Goal: Task Accomplishment & Management: Manage account settings

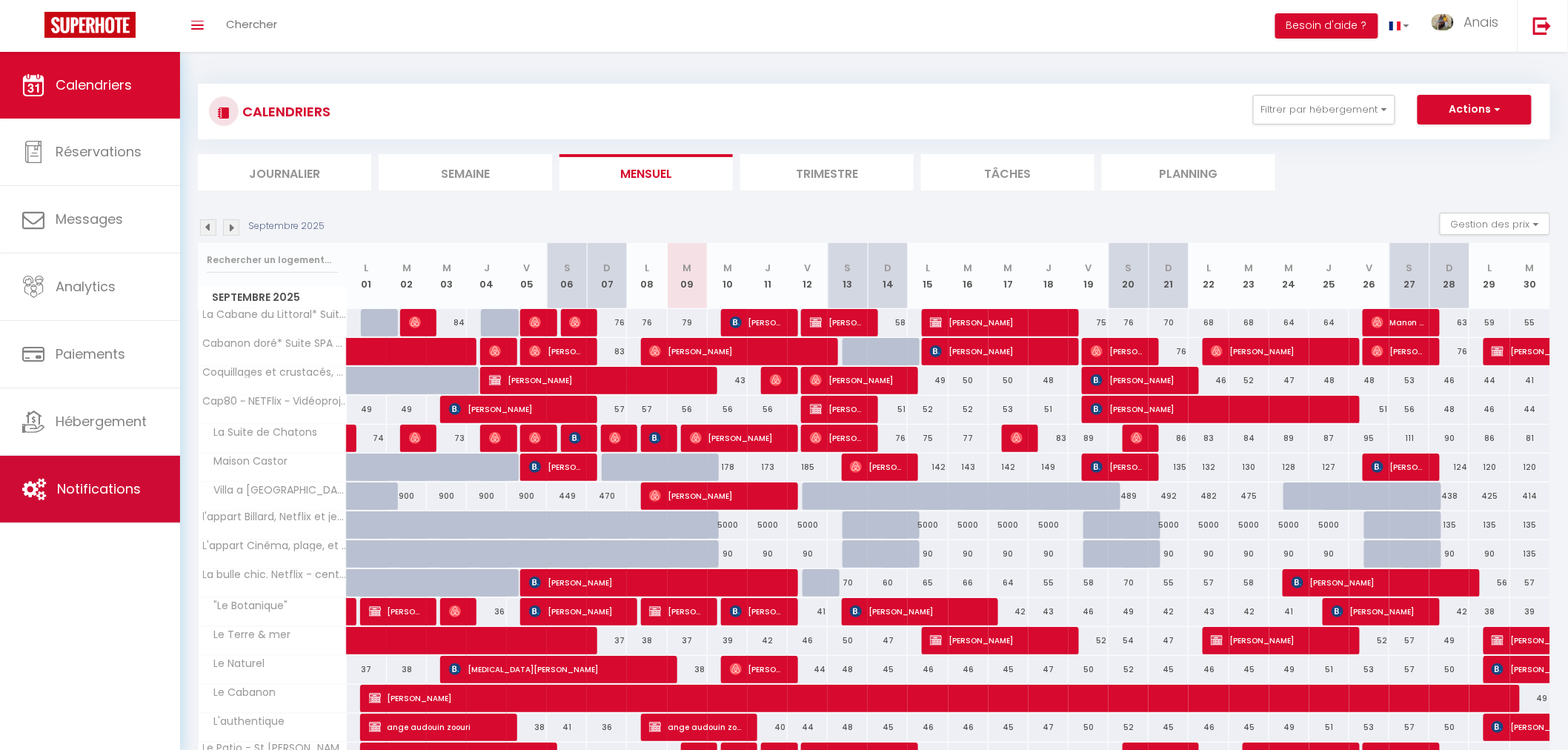
click at [87, 486] on span "Notifications" at bounding box center [99, 488] width 84 height 19
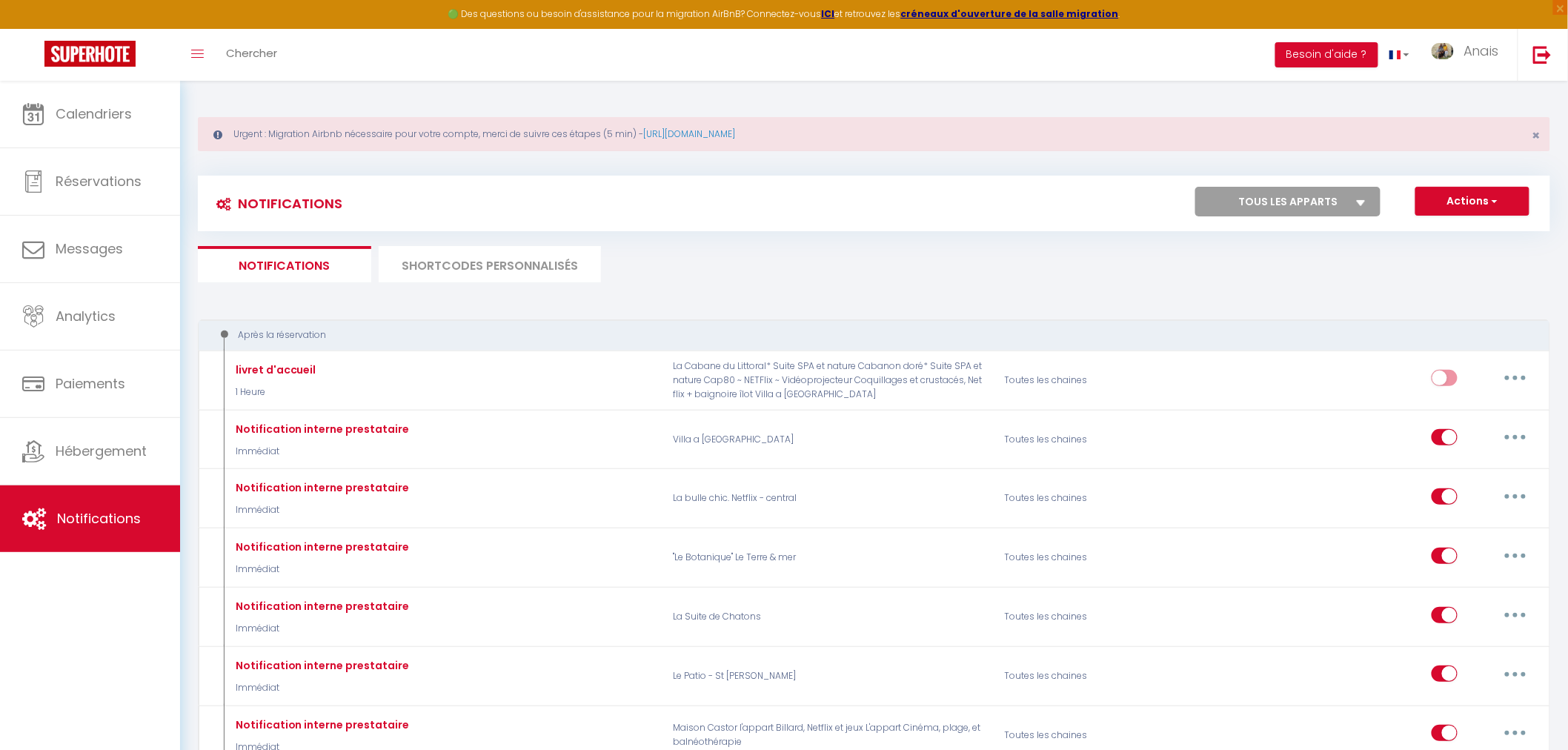
click at [1305, 192] on select "Tous les apparts La Cabane du Littoral* Suite SPA et nature Cabanon doré* Suite…" at bounding box center [1288, 201] width 185 height 29
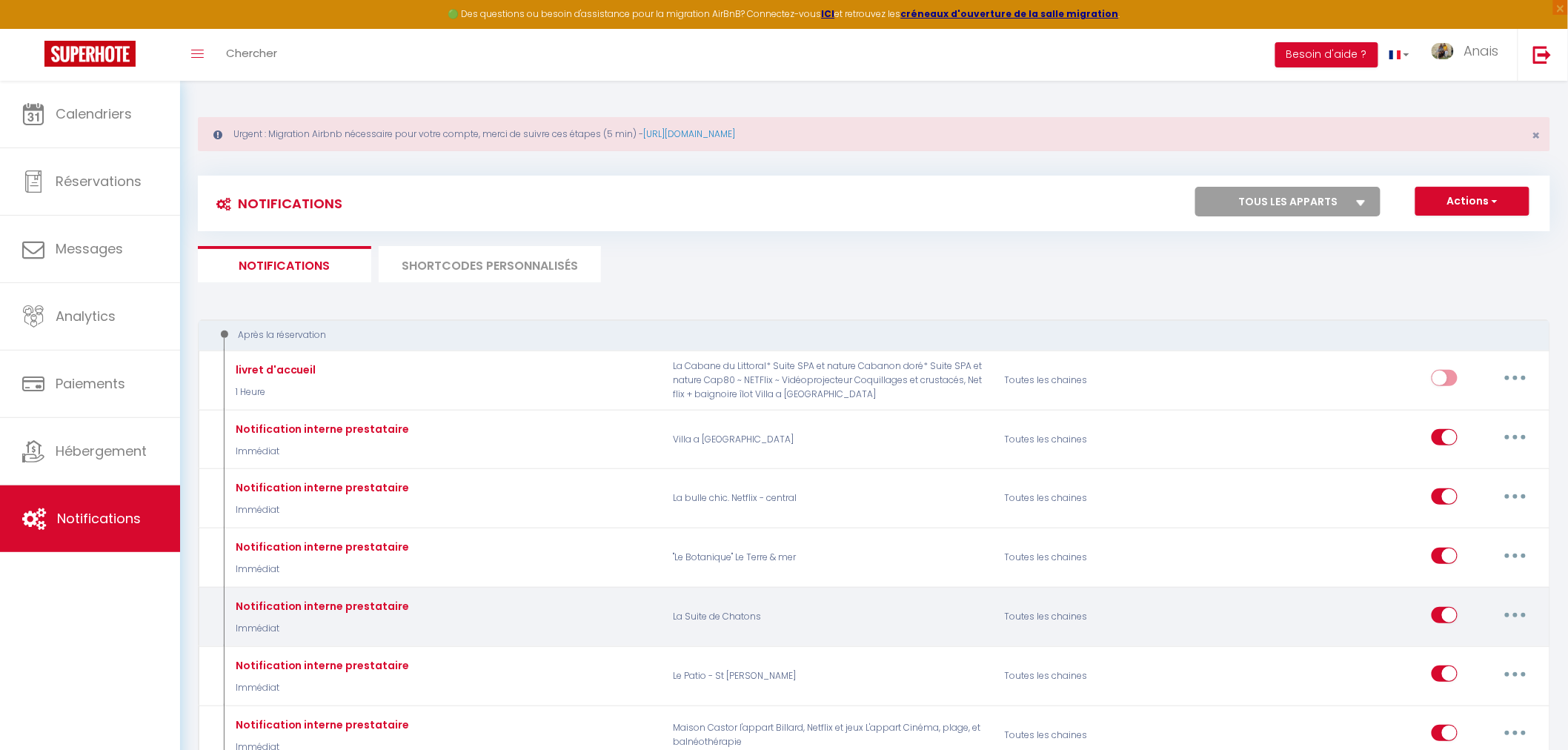
select select "62217"
click at [1197, 187] on select "Tous les apparts La Cabane du Littoral* Suite SPA et nature Cabanon doré* Suite…" at bounding box center [1288, 201] width 185 height 29
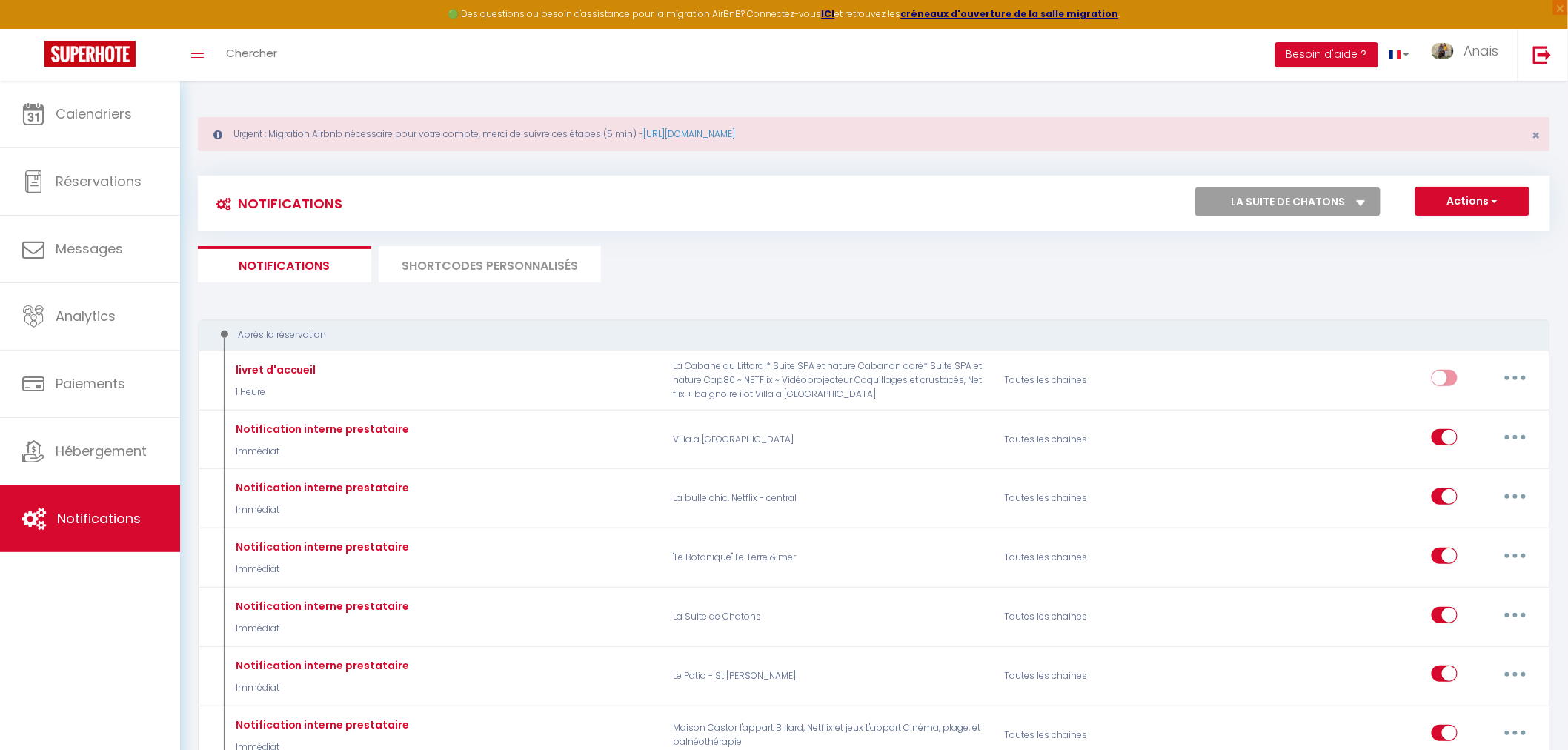
checkbox input "false"
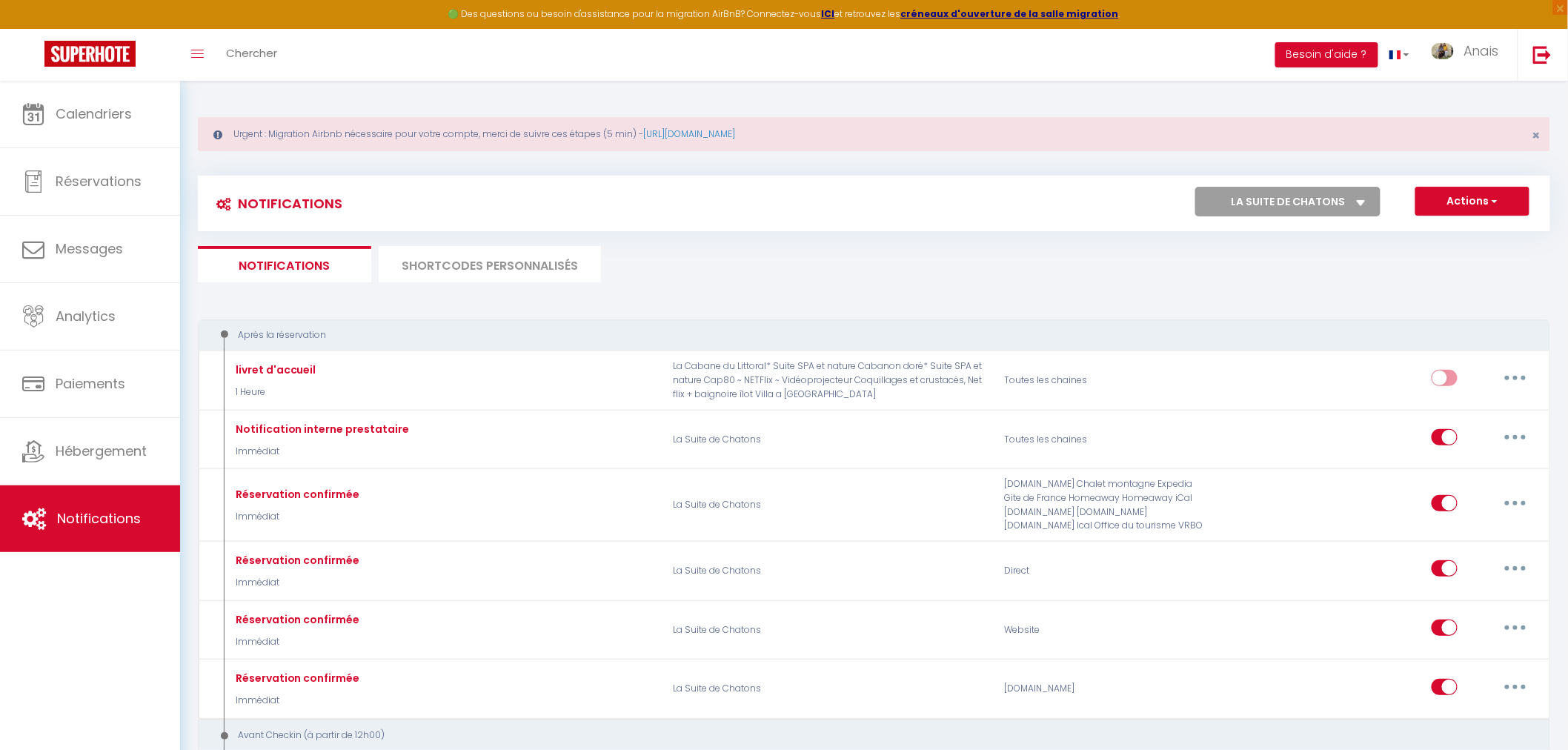
click at [1380, 252] on ul "Notifications SHORTCODES PERSONNALISÉS" at bounding box center [874, 264] width 1353 height 37
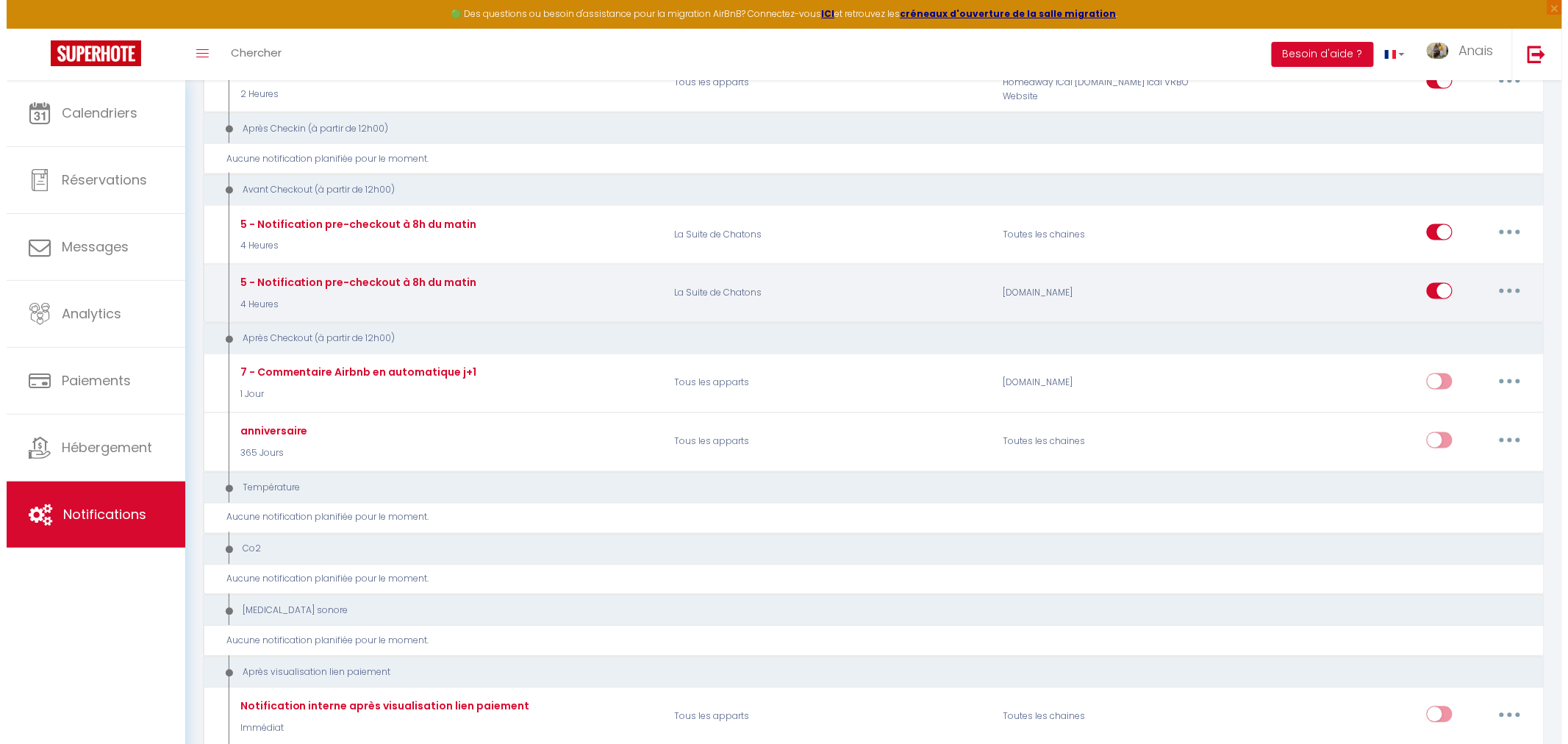
scroll to position [914, 0]
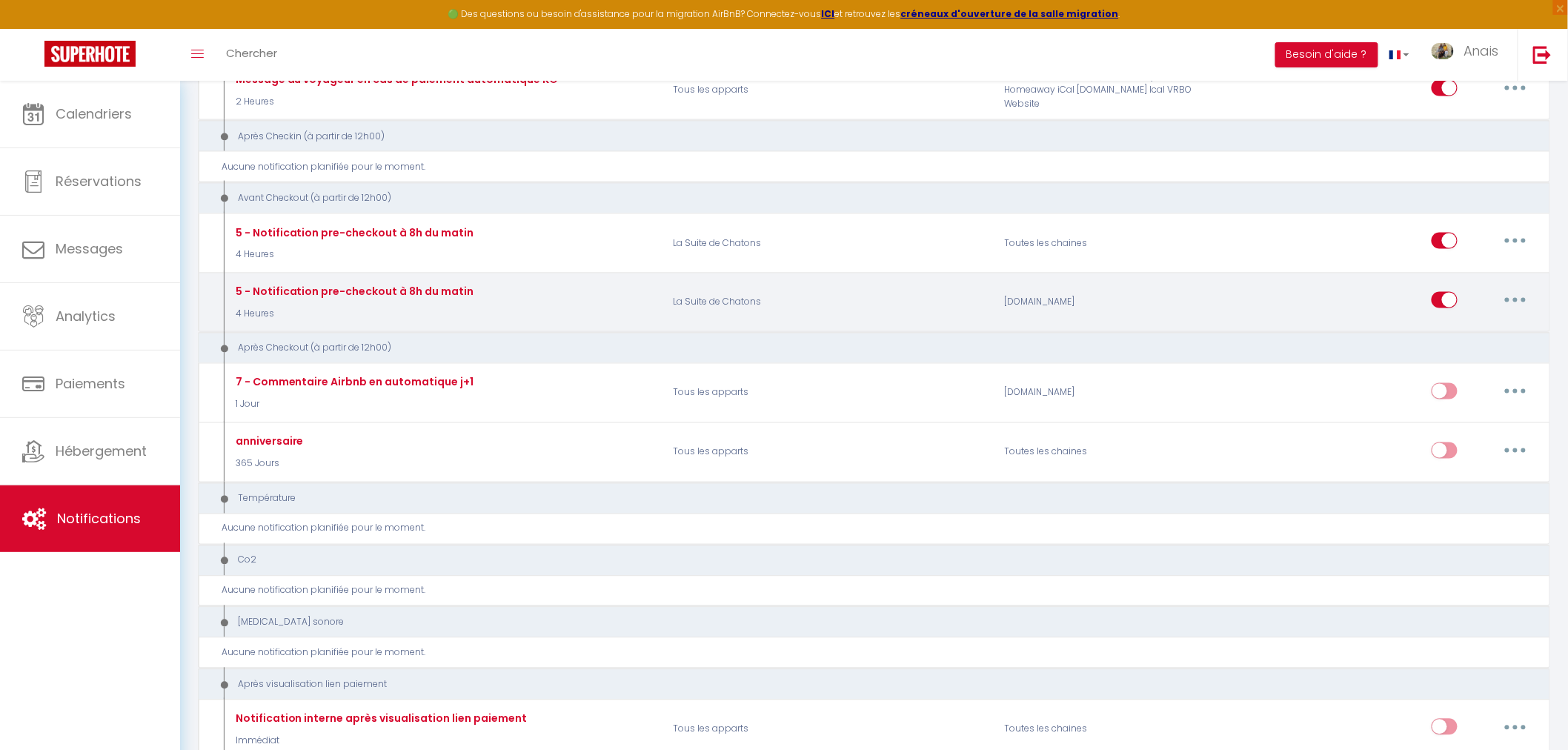
click at [1505, 302] on button "button" at bounding box center [1515, 300] width 42 height 24
click at [1470, 330] on link "Editer" at bounding box center [1477, 333] width 110 height 25
type input "5 - Notification pre-checkout à 8h du matin"
select select "4"
select select "4 Heures"
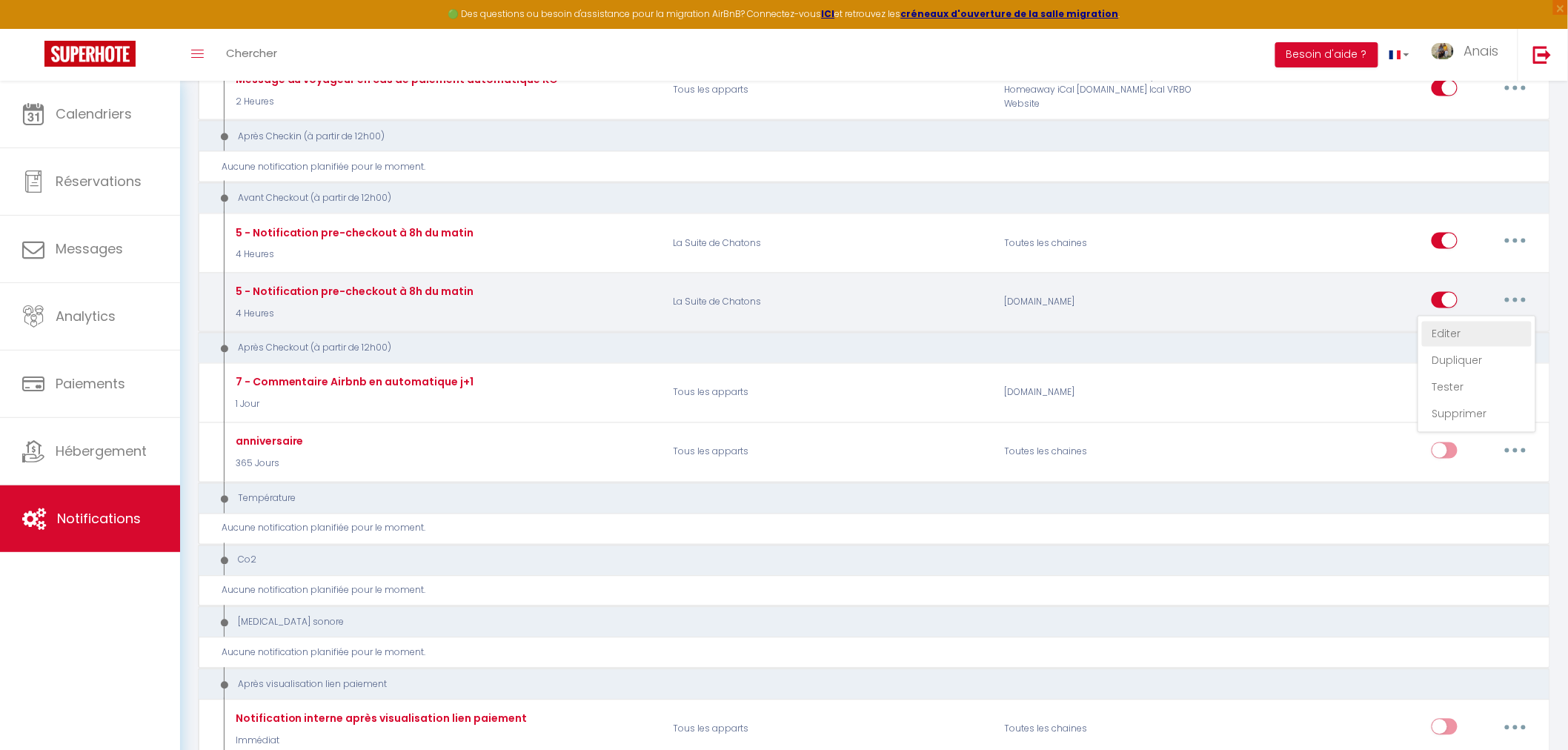
select select "if_booking_is_paid"
checkbox input "true"
checkbox input "false"
radio input "true"
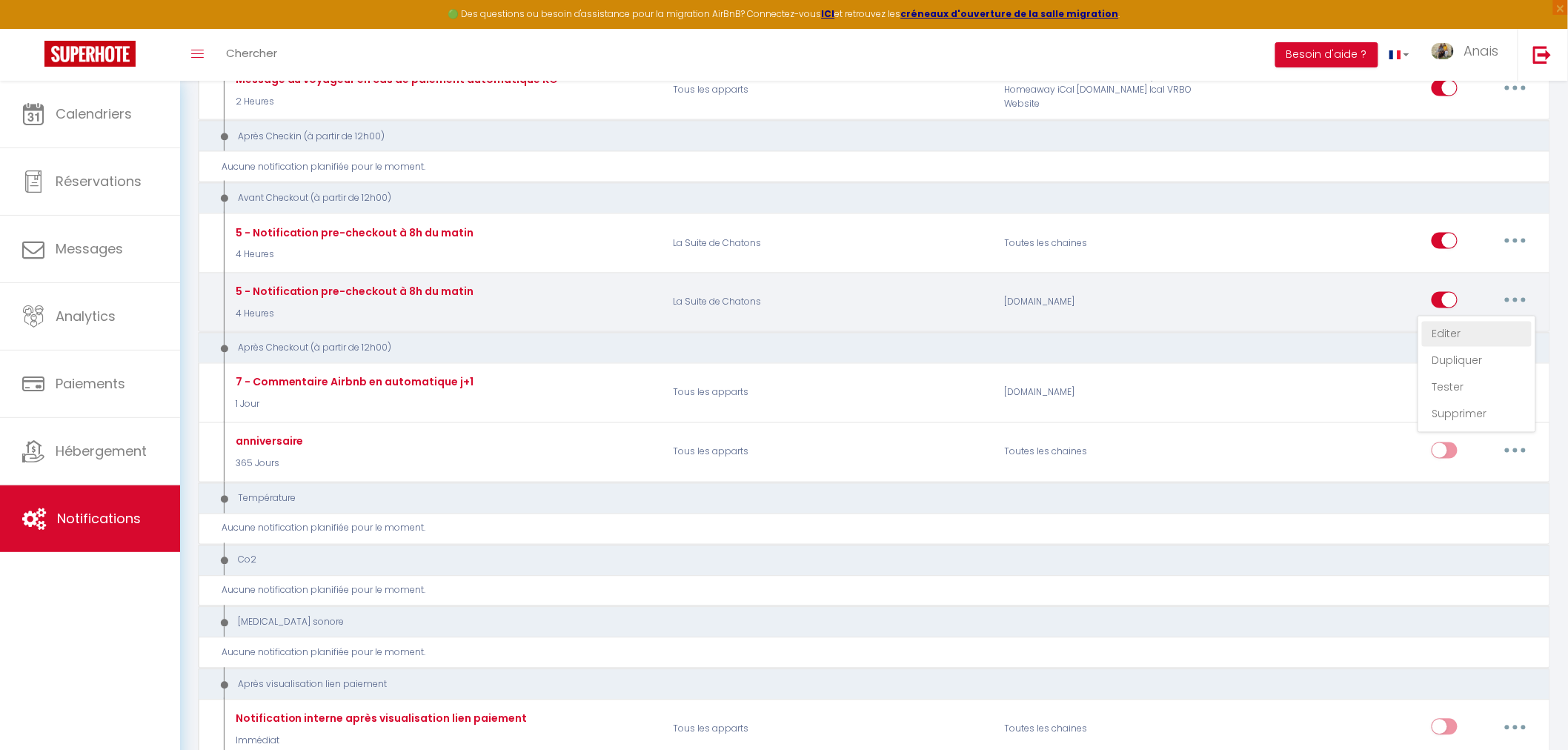
type input "Procédure pour votre départ - [RENTAL:NAME] - [GUEST:FIRST_NAME] [GUEST:NAME]"
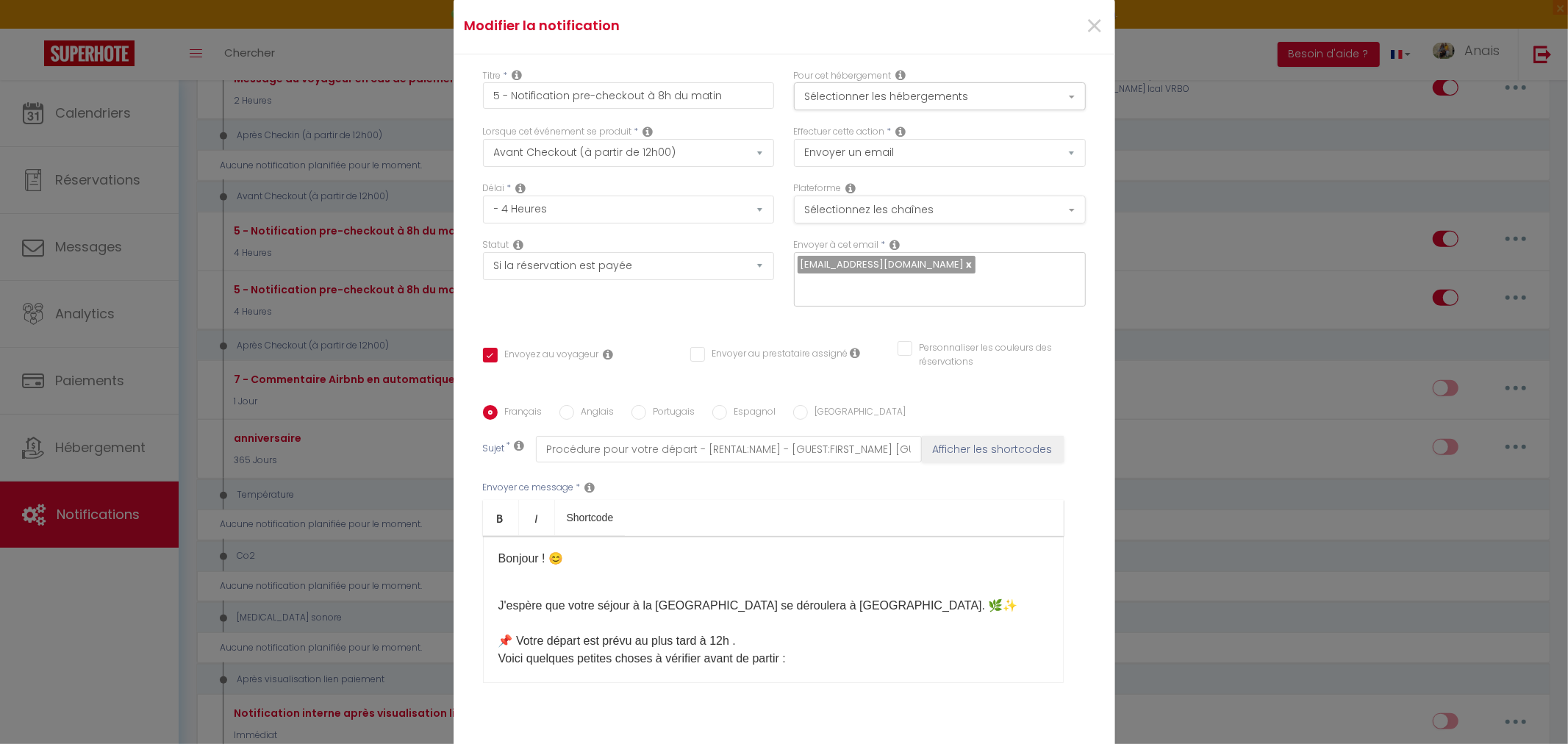
scroll to position [0, 0]
click at [902, 205] on button "Sélectionnez les chaînes" at bounding box center [940, 209] width 292 height 28
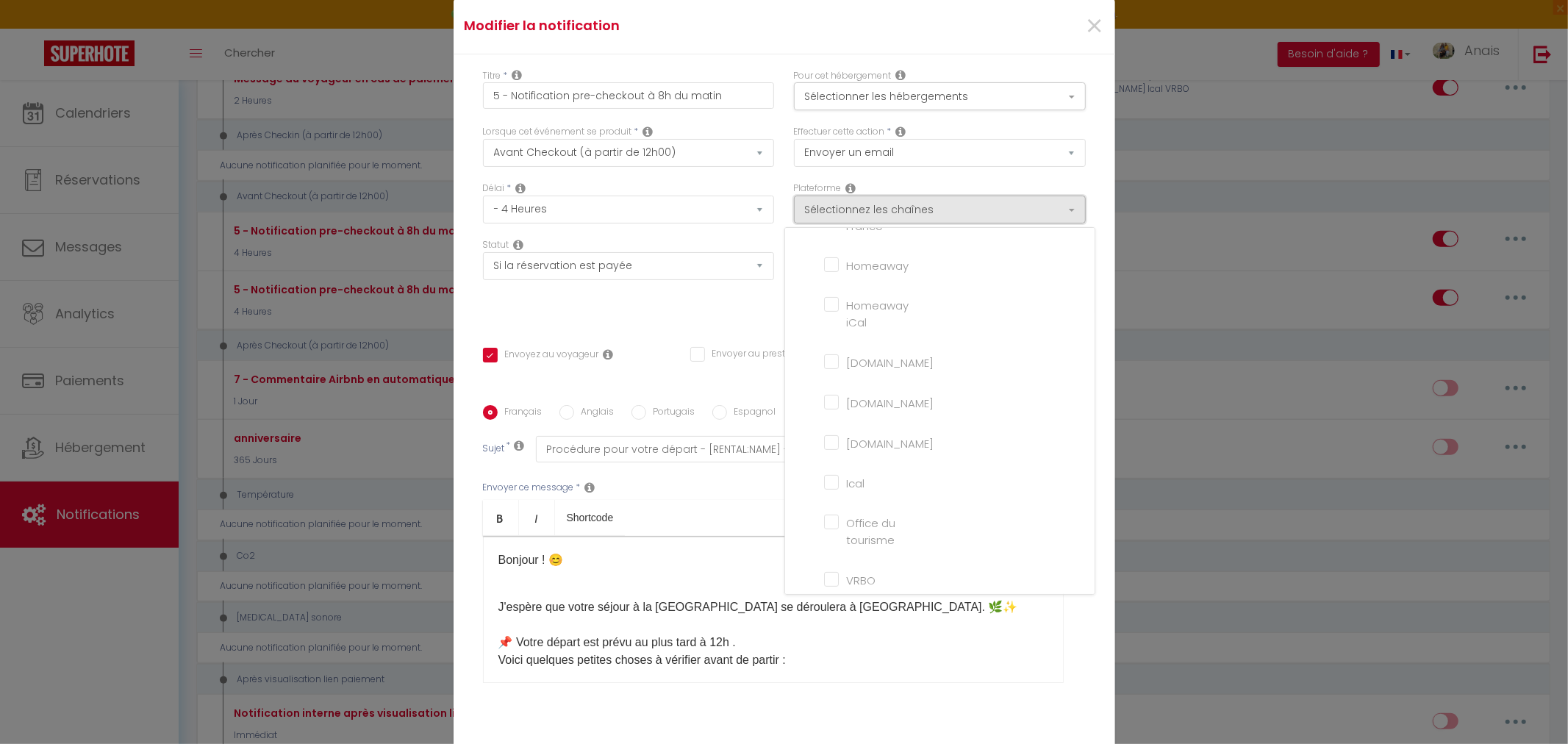
scroll to position [339, 0]
click at [664, 335] on div "Titre * 5 - Notification pre-checkout à 8h du matin Pour cet hébergement Sélect…" at bounding box center [784, 406] width 661 height 704
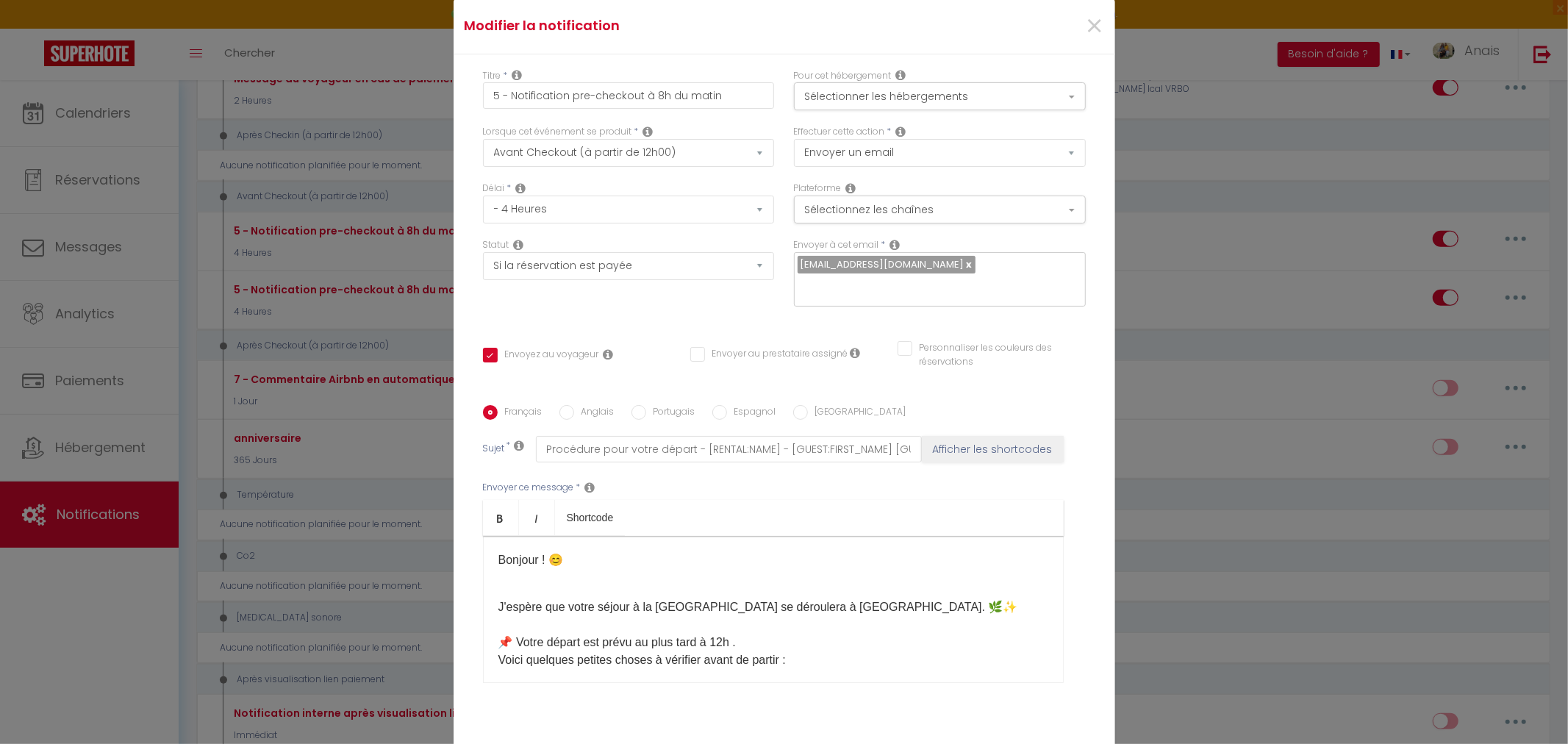
click at [1077, 32] on div "×" at bounding box center [1004, 27] width 220 height 32
click at [1097, 22] on div "×" at bounding box center [1004, 27] width 220 height 32
click at [1093, 22] on span "×" at bounding box center [1094, 26] width 19 height 44
type input "5 - Notification pre-checkout à 8h du matin"
checkbox input "false"
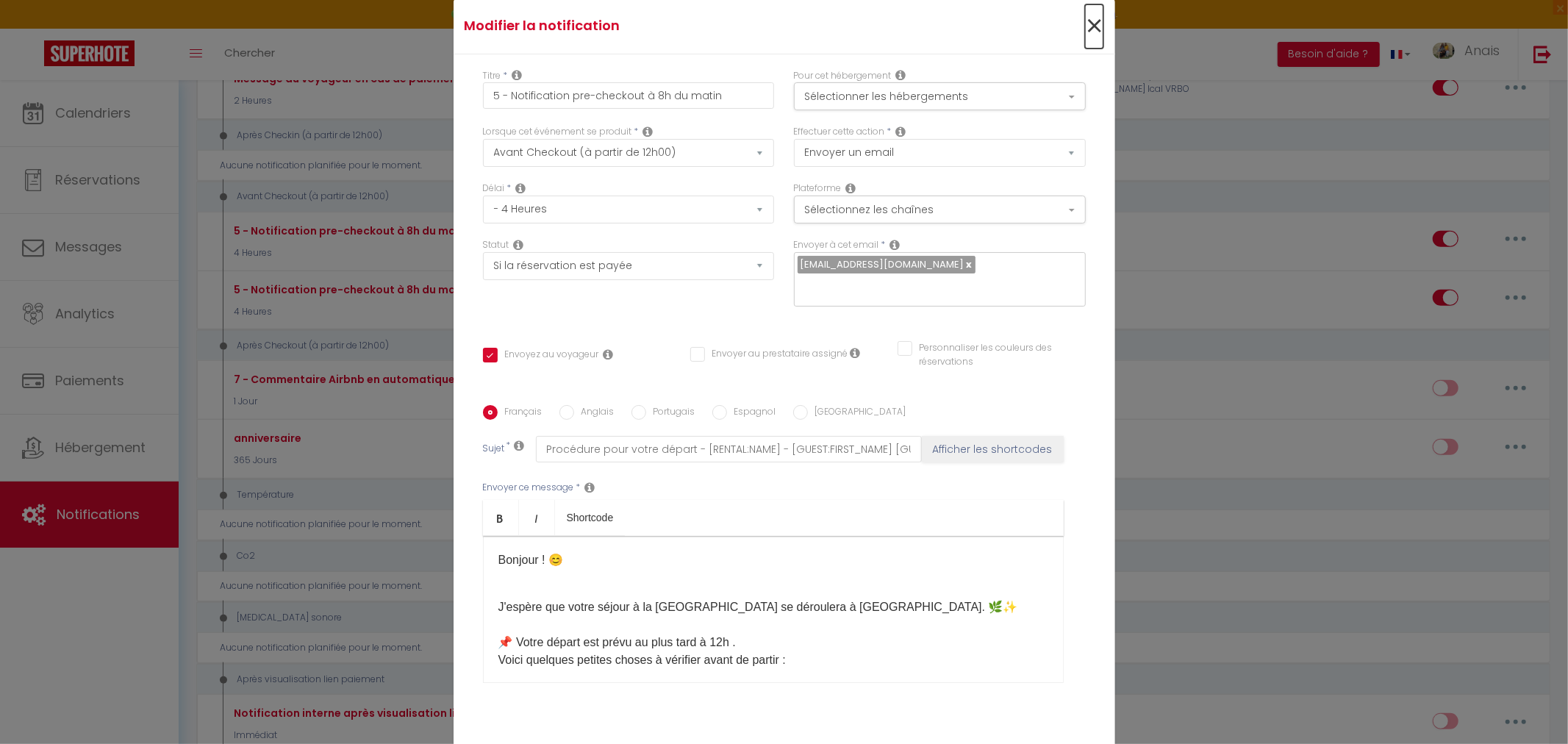
checkbox input "false"
checkbox input "true"
checkbox montagne "false"
checkbox input "false"
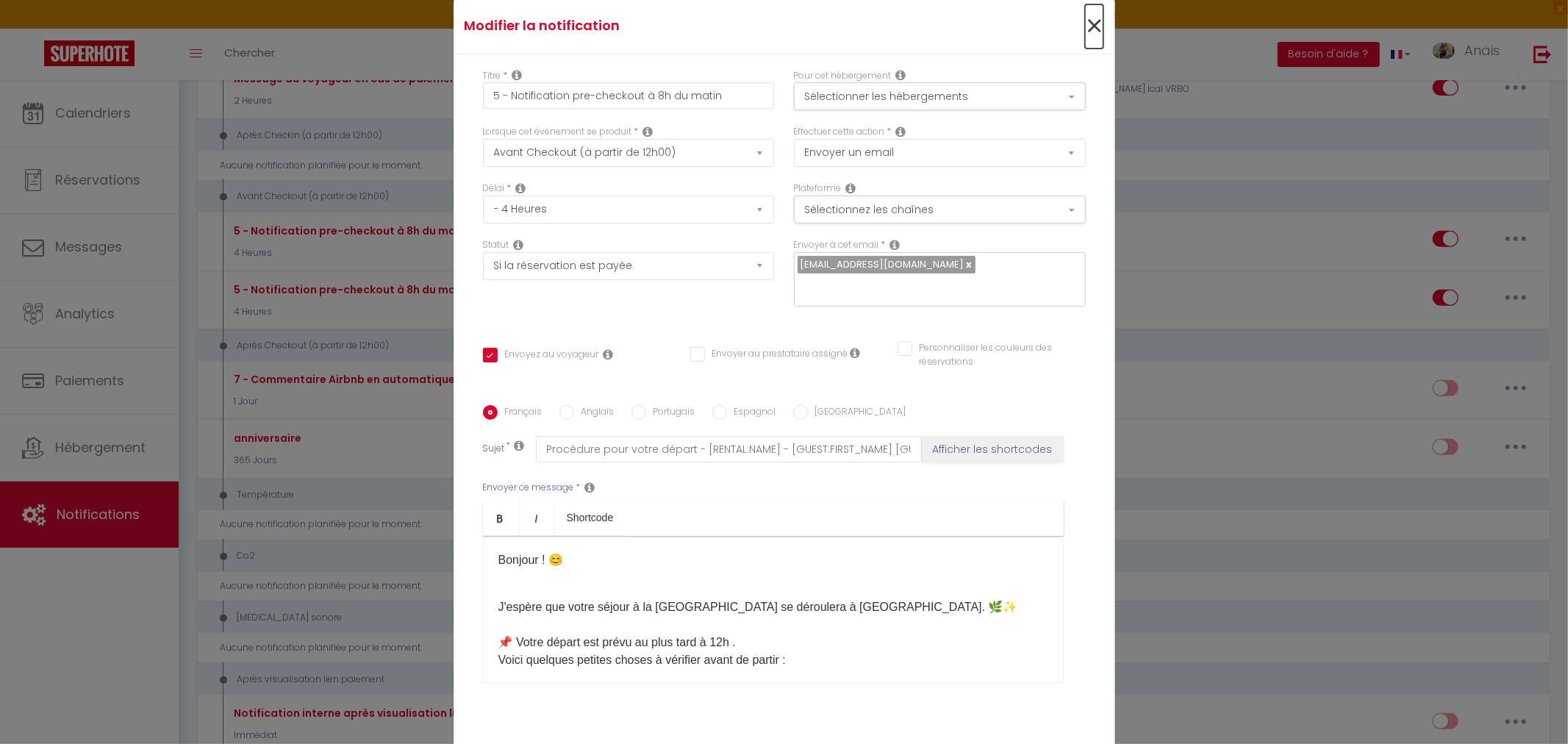
checkbox France "false"
checkbox input "false"
checkbox iCal "false"
checkbox input "false"
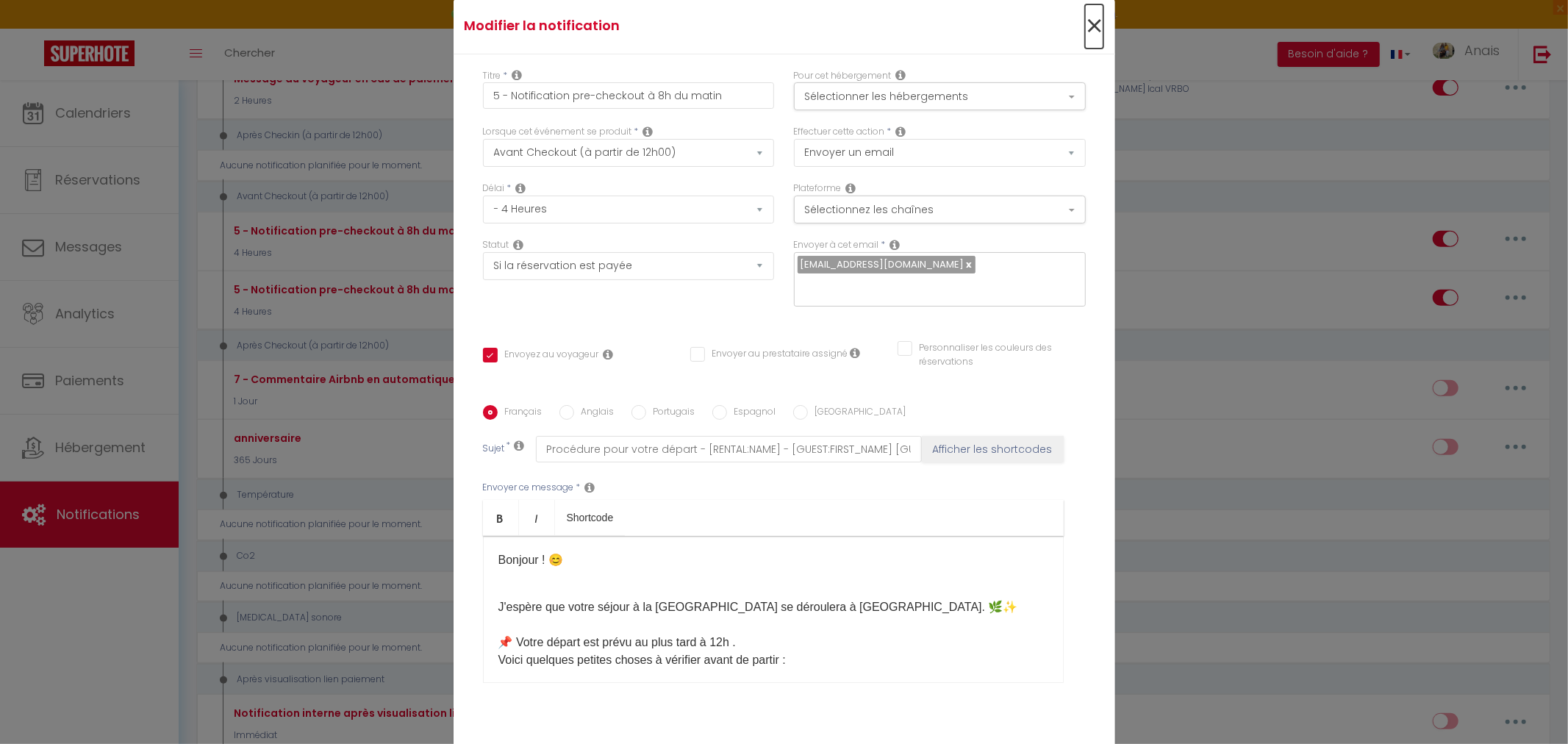
checkbox input "false"
checkbox tourisme "false"
checkbox input "false"
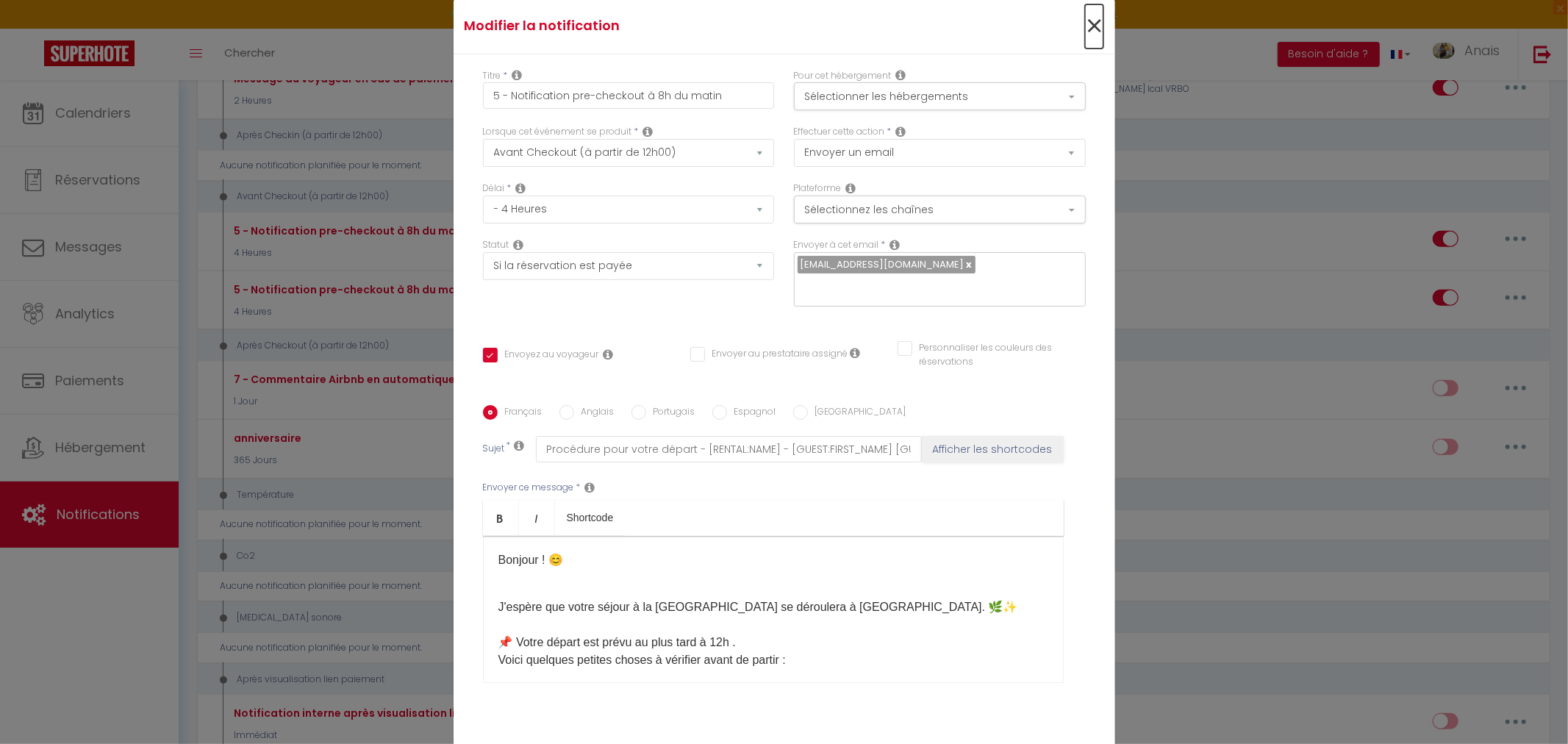
checkbox input "true"
checkbox input "false"
radio input "true"
type input "Procédure pour votre départ - [RENTAL:NAME] - [GUEST:FIRST_NAME] [GUEST:NAME]"
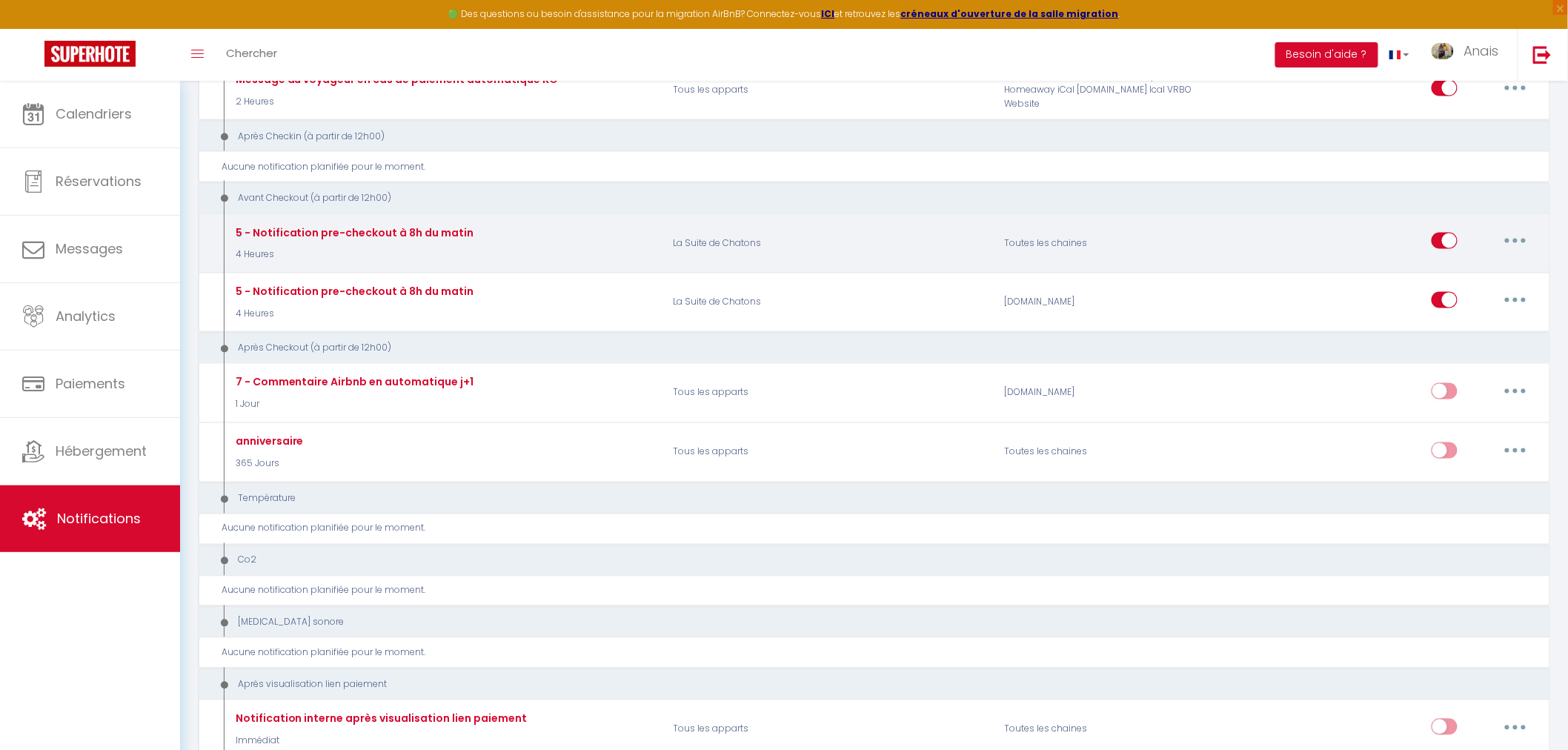
click at [1503, 241] on button "button" at bounding box center [1515, 240] width 42 height 24
click at [1461, 276] on link "Editer" at bounding box center [1477, 275] width 110 height 25
checkbox input "true"
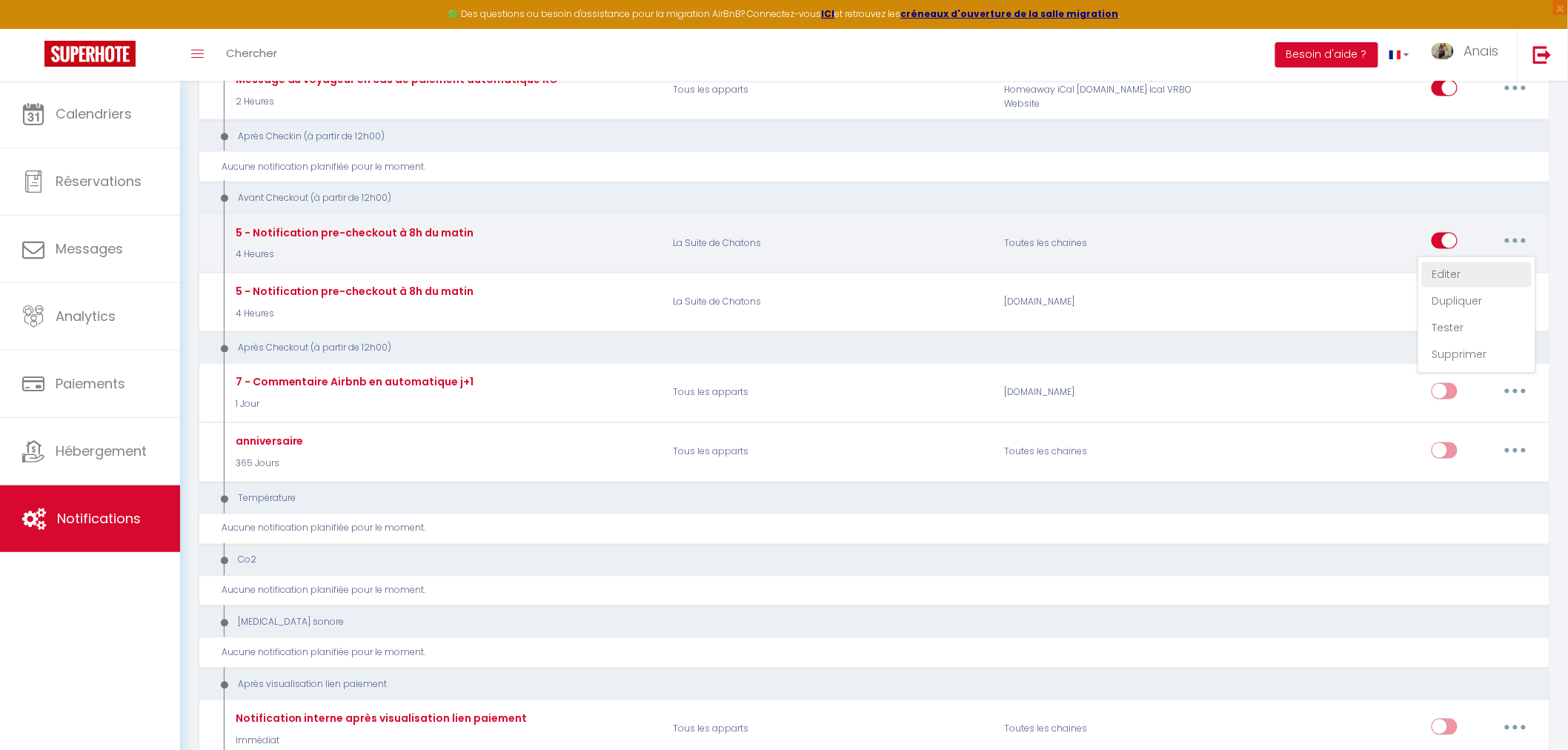
checkbox montagne "true"
checkbox input "true"
checkbox France "true"
checkbox input "true"
checkbox iCal "true"
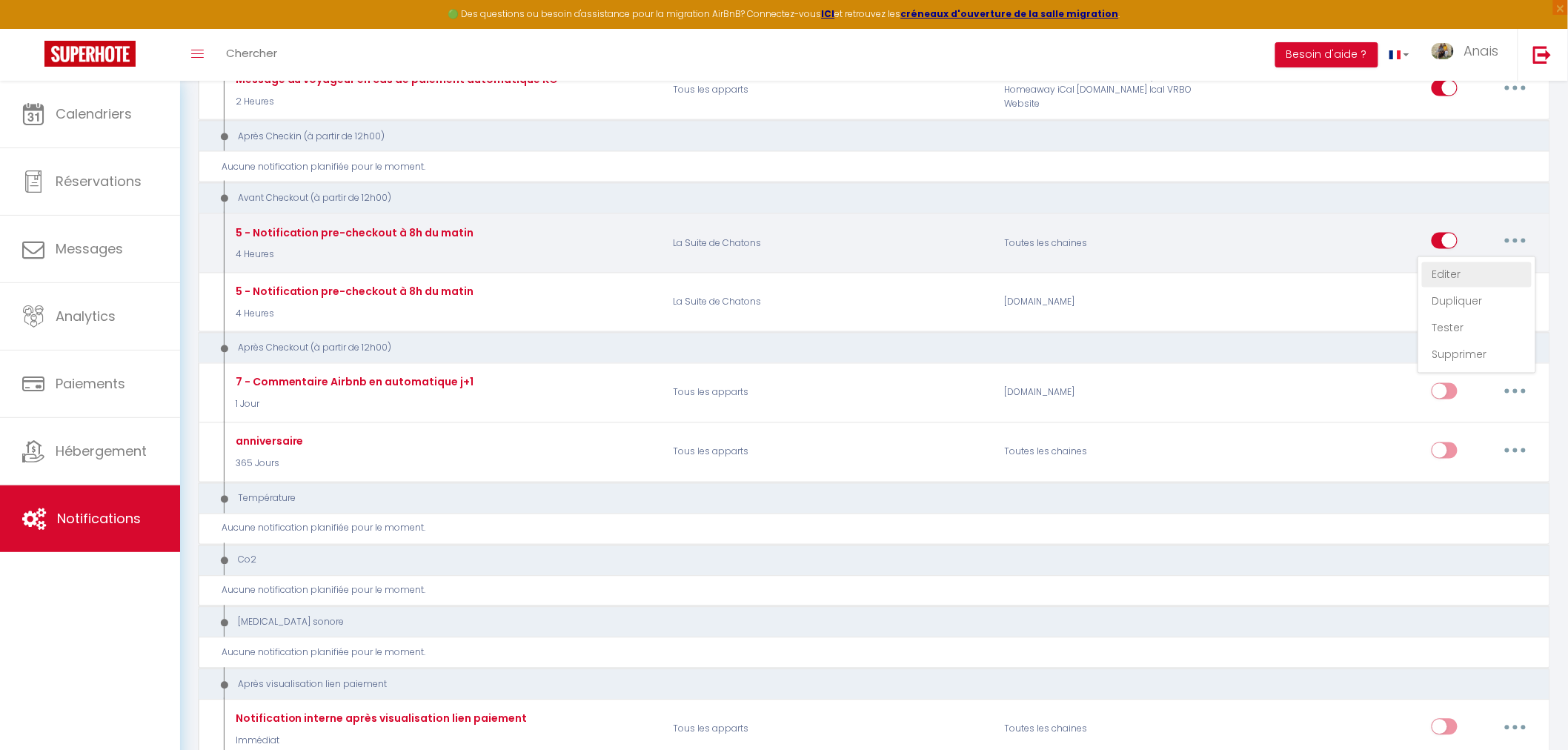
checkbox input "true"
checkbox tourisme "true"
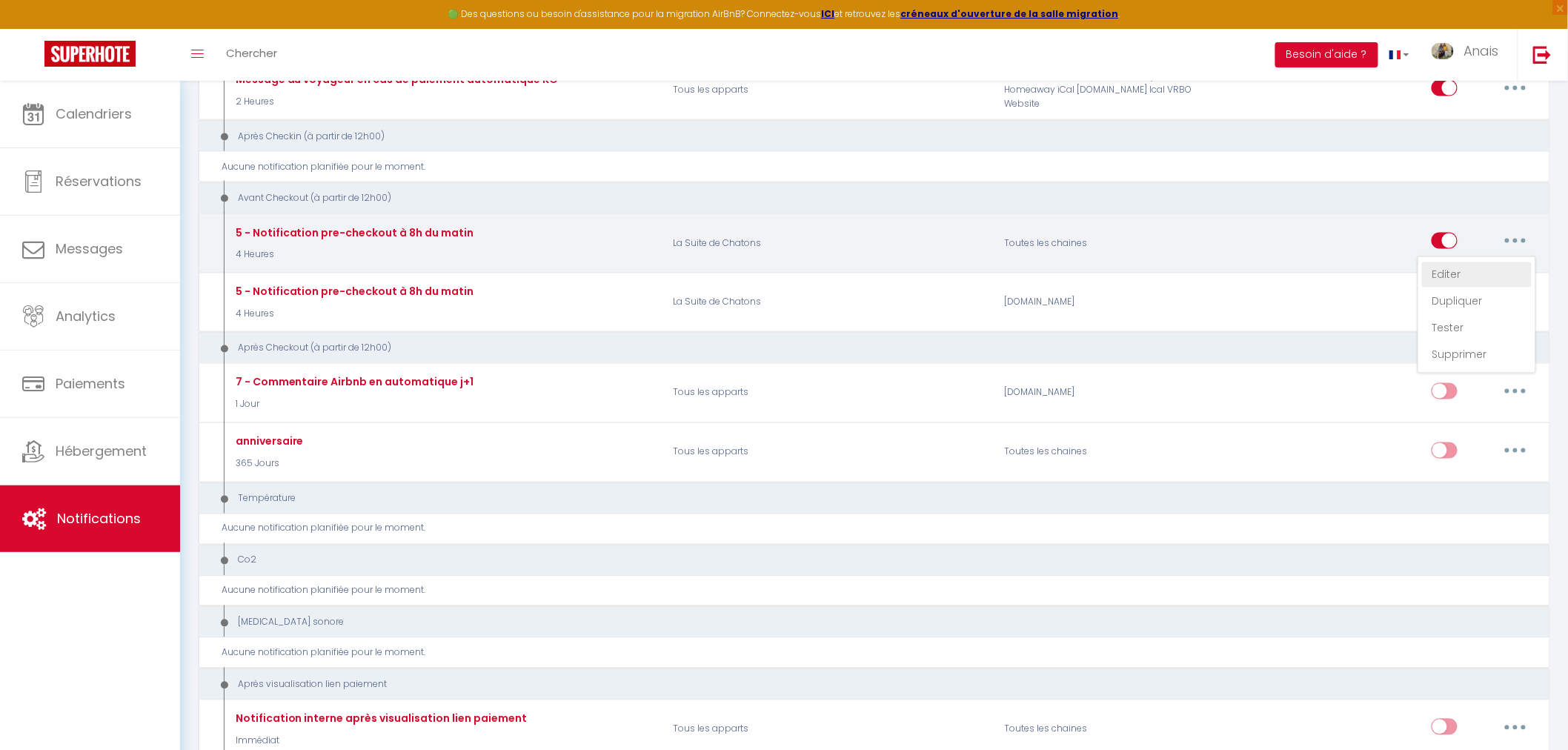
checkbox input "true"
checkbox input "false"
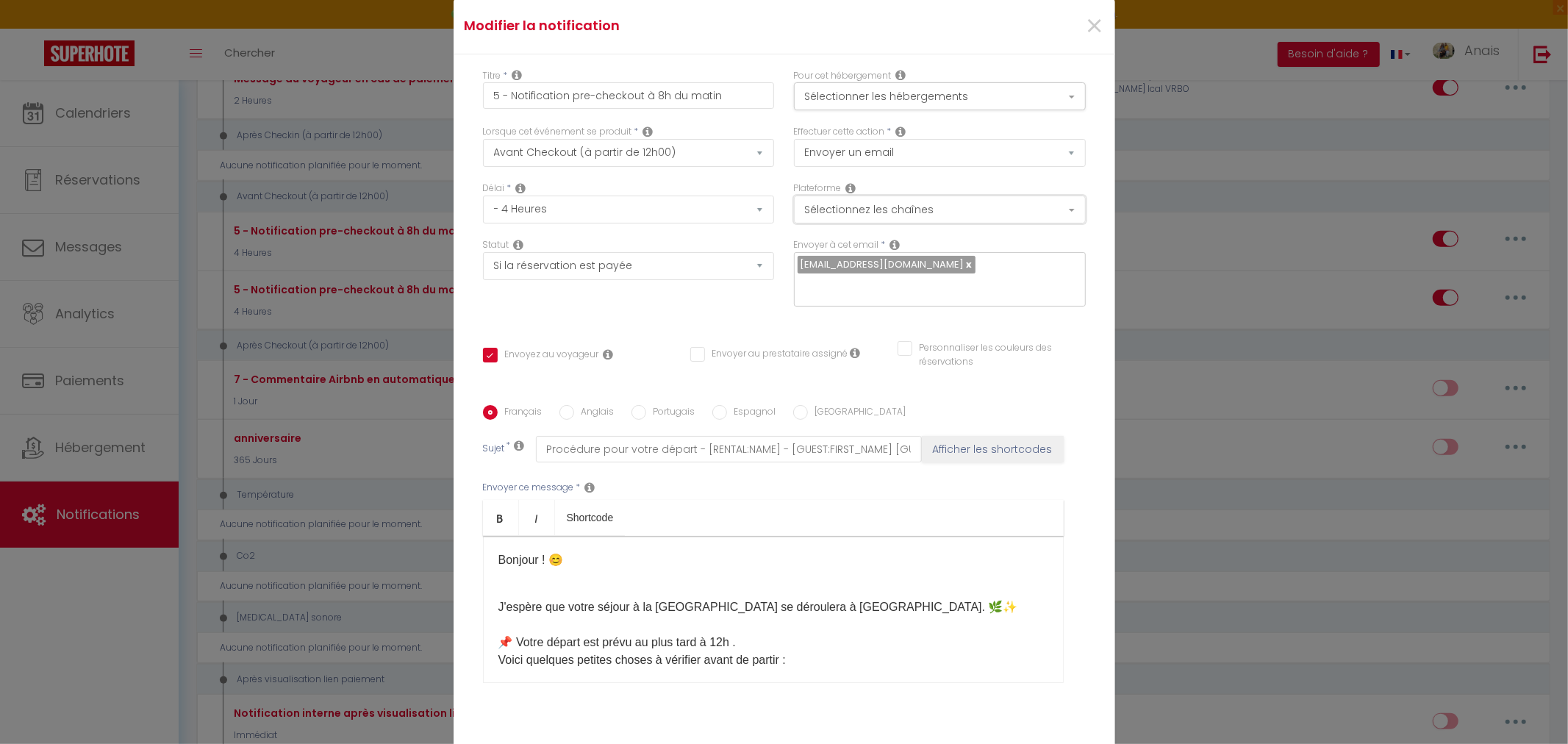
click at [907, 202] on button "Sélectionnez les chaînes" at bounding box center [940, 209] width 292 height 28
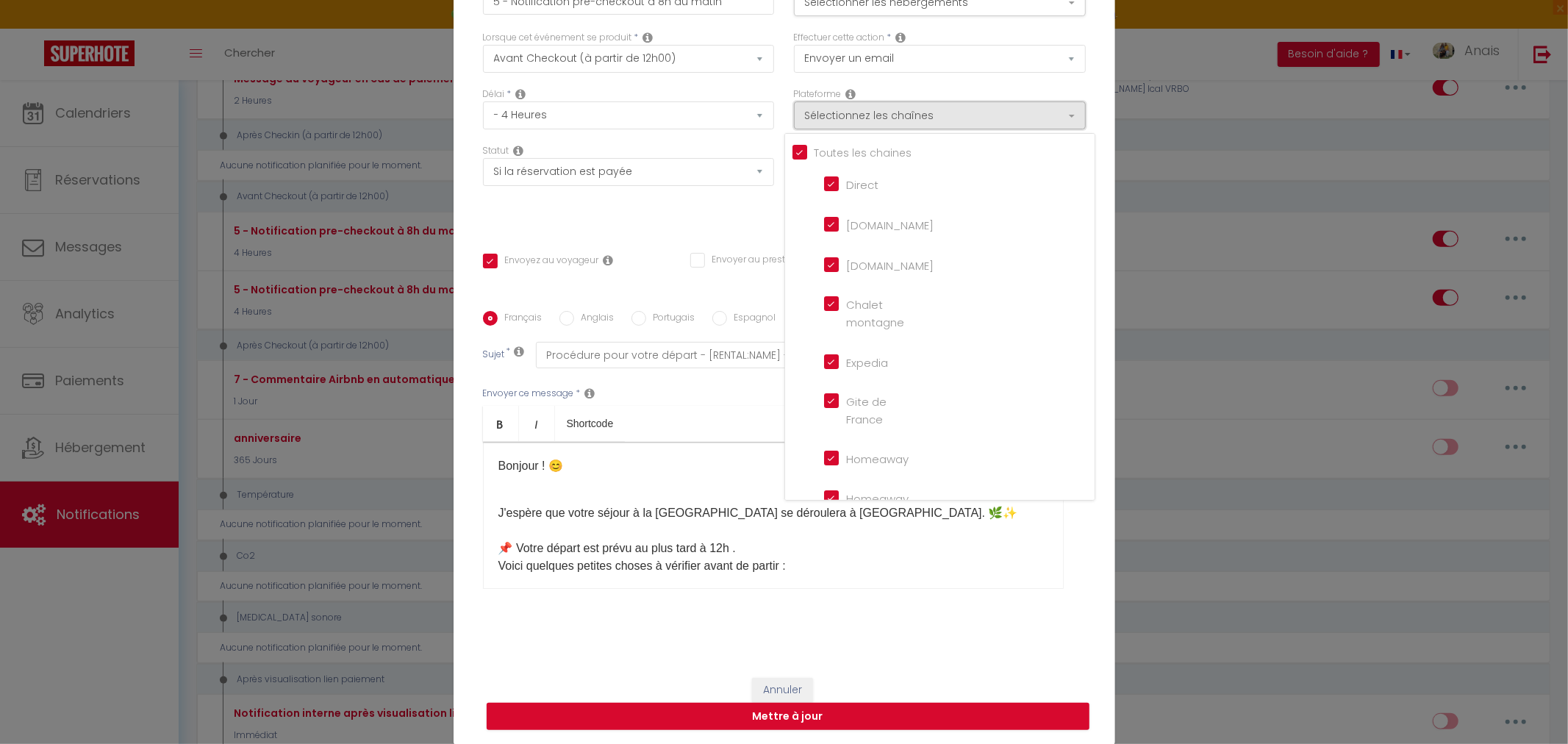
scroll to position [0, 0]
click at [829, 268] on input "[DOMAIN_NAME]" at bounding box center [866, 264] width 84 height 15
checkbox input "false"
checkbox input "true"
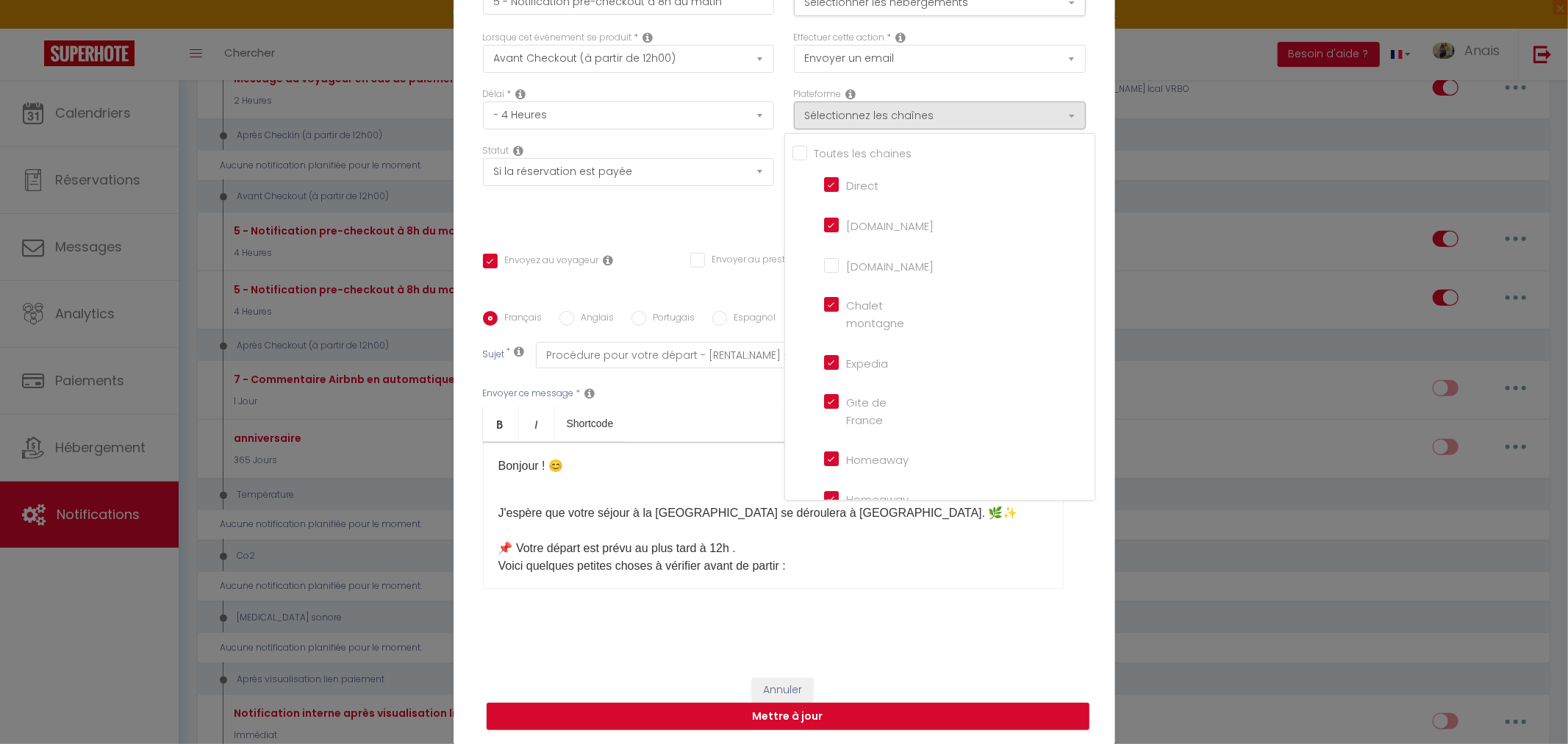
checkbox input "false"
click at [754, 718] on button "Mettre à jour" at bounding box center [788, 717] width 602 height 28
checkbox input "true"
checkbox input "false"
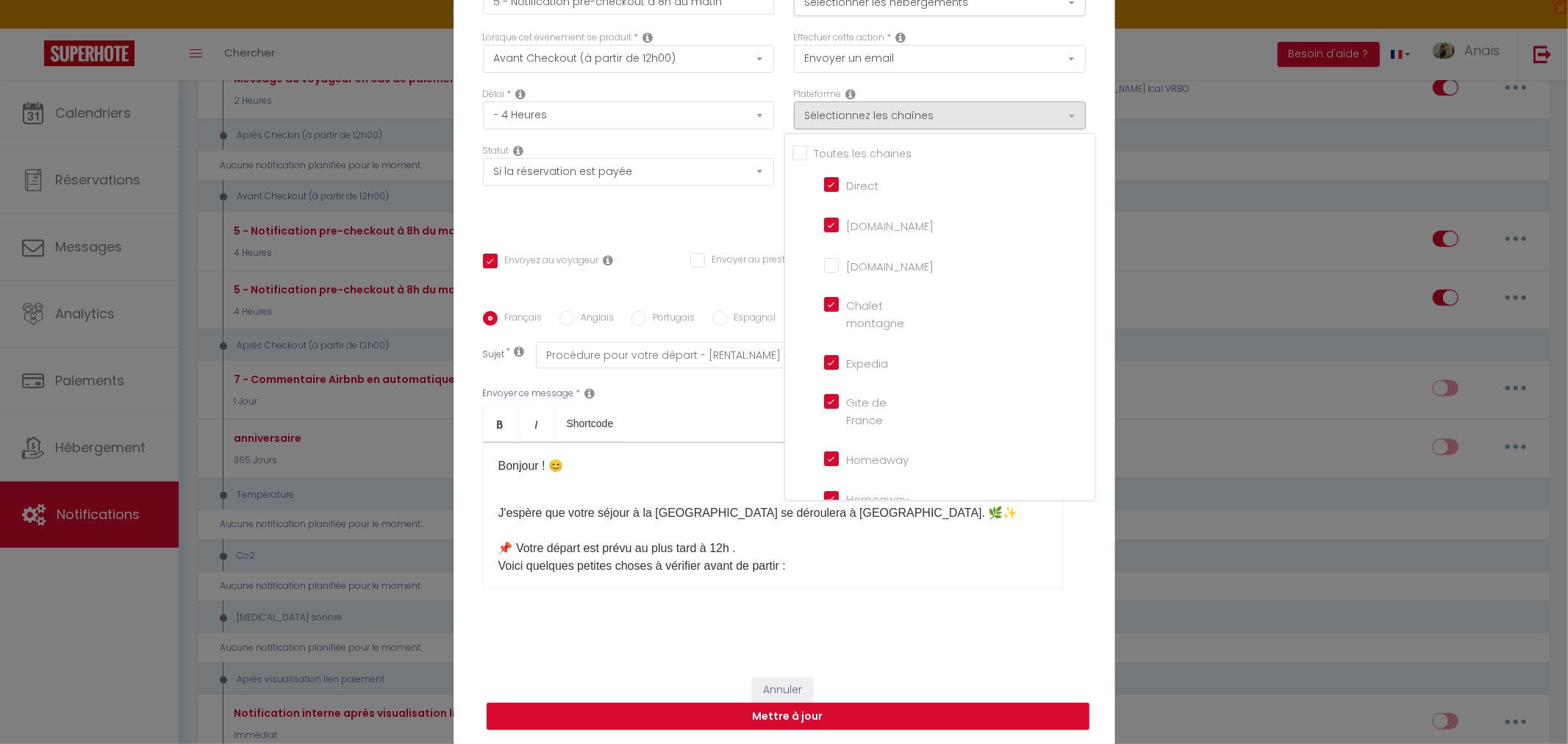
checkbox input "false"
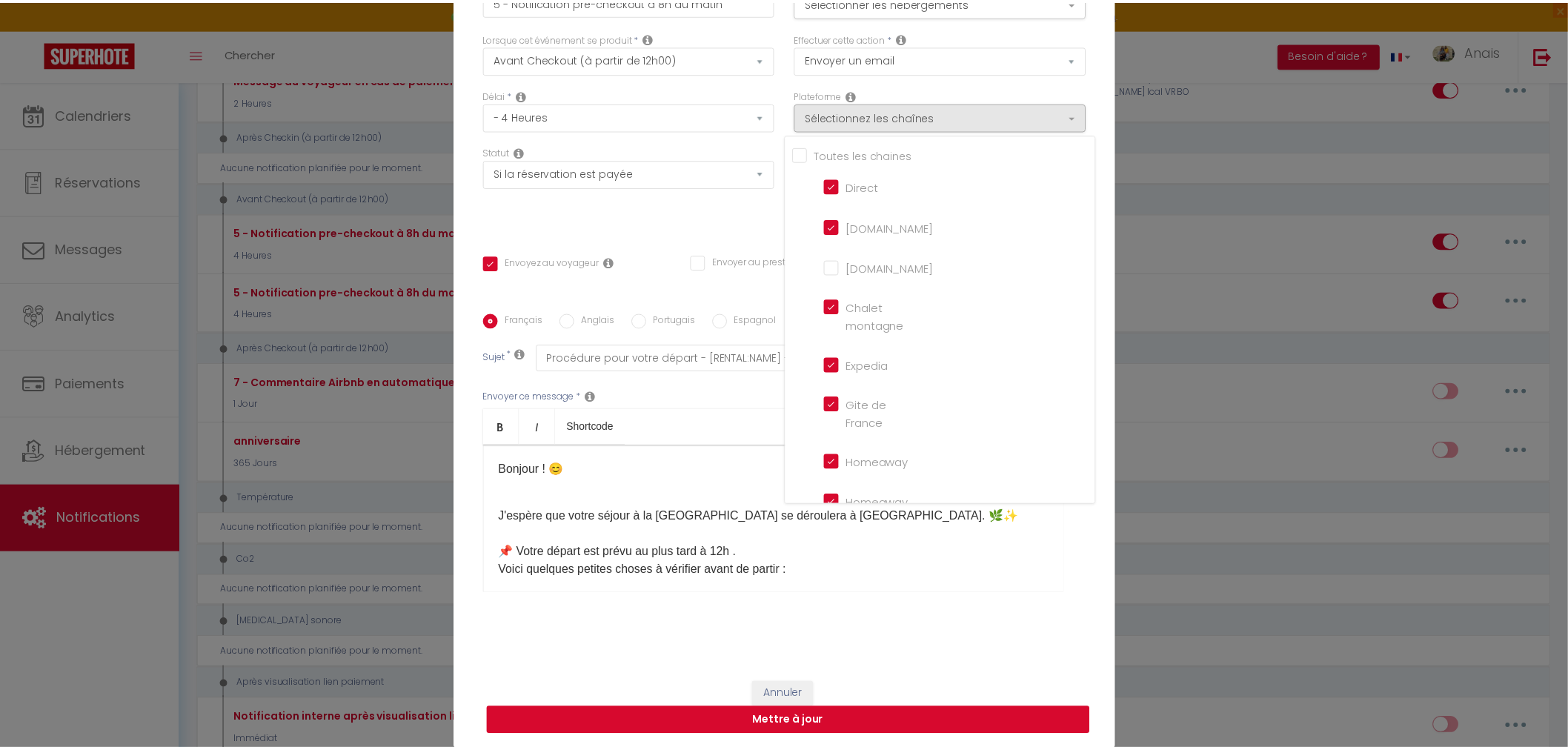
scroll to position [94, 0]
